Goal: Register for event/course

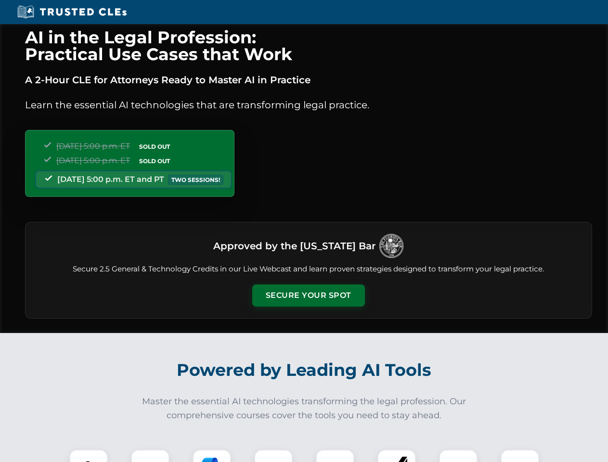
click at [308, 295] on button "Secure Your Spot" at bounding box center [308, 295] width 113 height 22
click at [89, 456] on img at bounding box center [89, 469] width 28 height 28
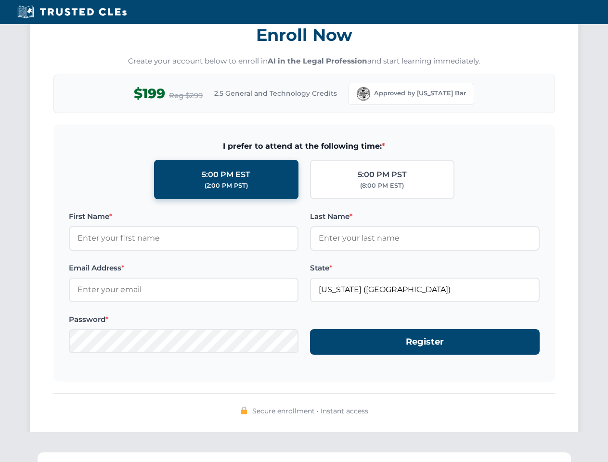
scroll to position [944, 0]
